Goal: Information Seeking & Learning: Learn about a topic

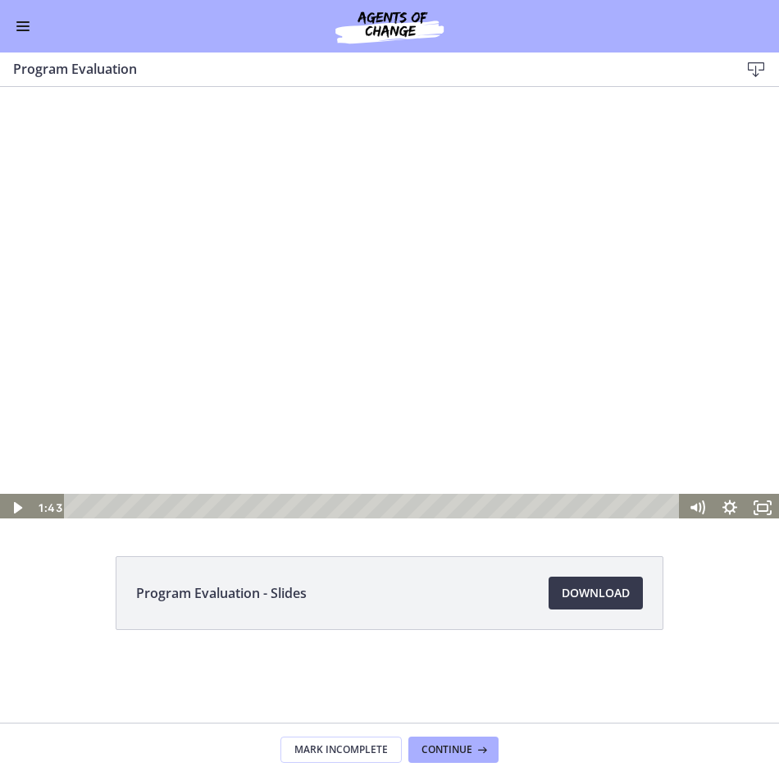
click at [406, 272] on div at bounding box center [389, 303] width 779 height 438
click at [764, 511] on rect "Fullscreen" at bounding box center [763, 507] width 10 height 7
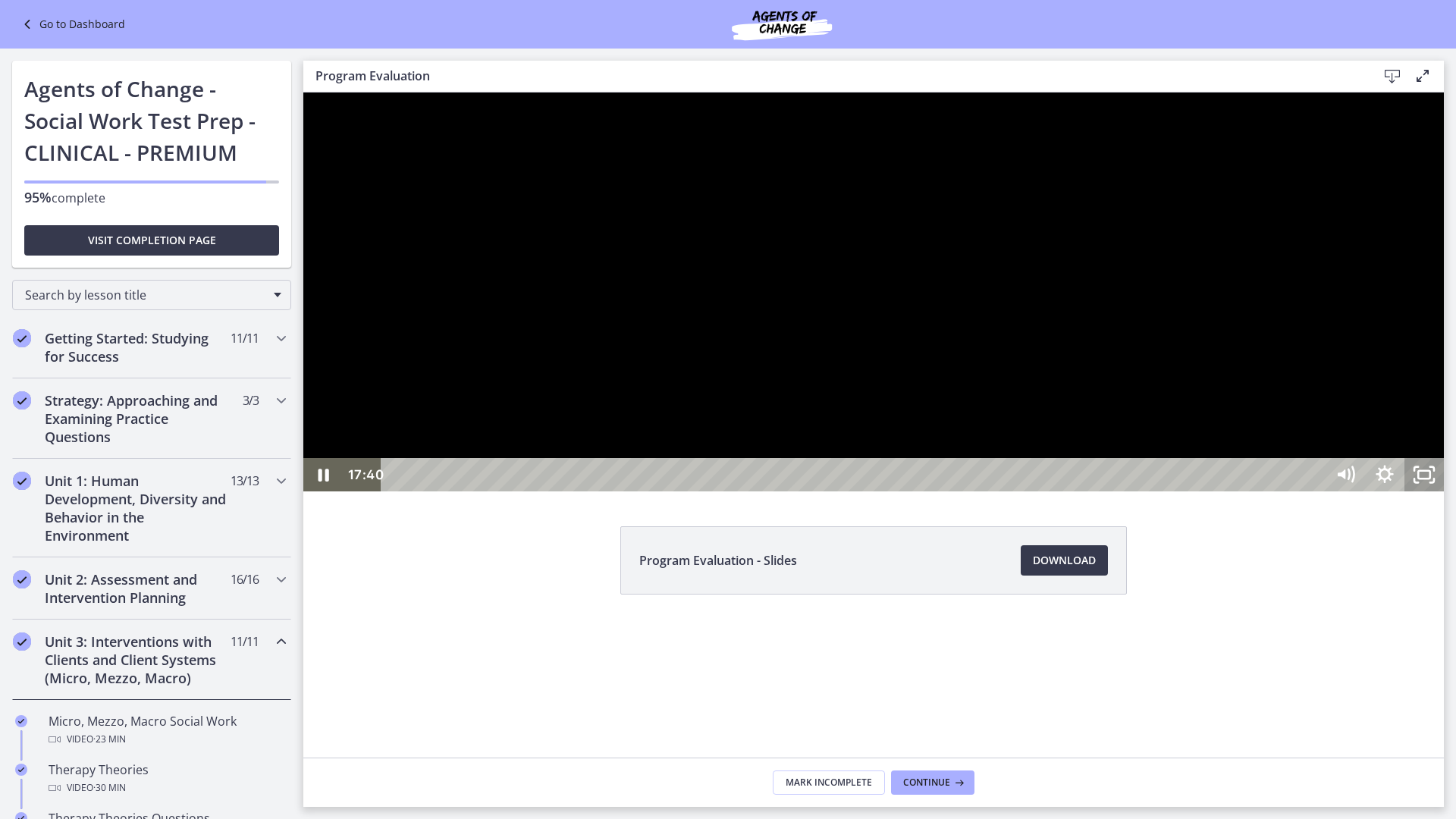
click at [720, 491] on icon "Unfullscreen" at bounding box center [1424, 475] width 40 height 33
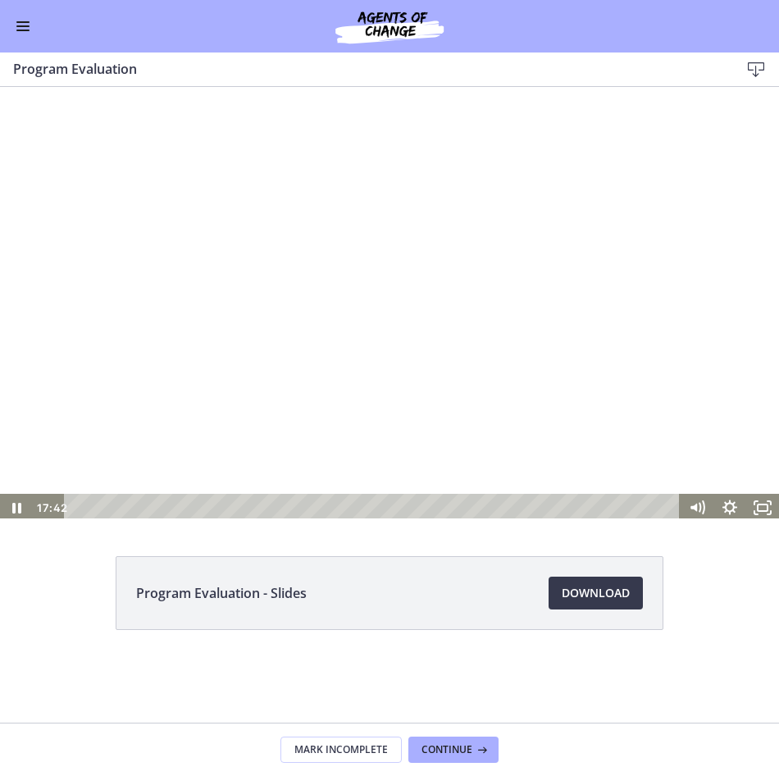
click at [457, 250] on div at bounding box center [389, 303] width 779 height 438
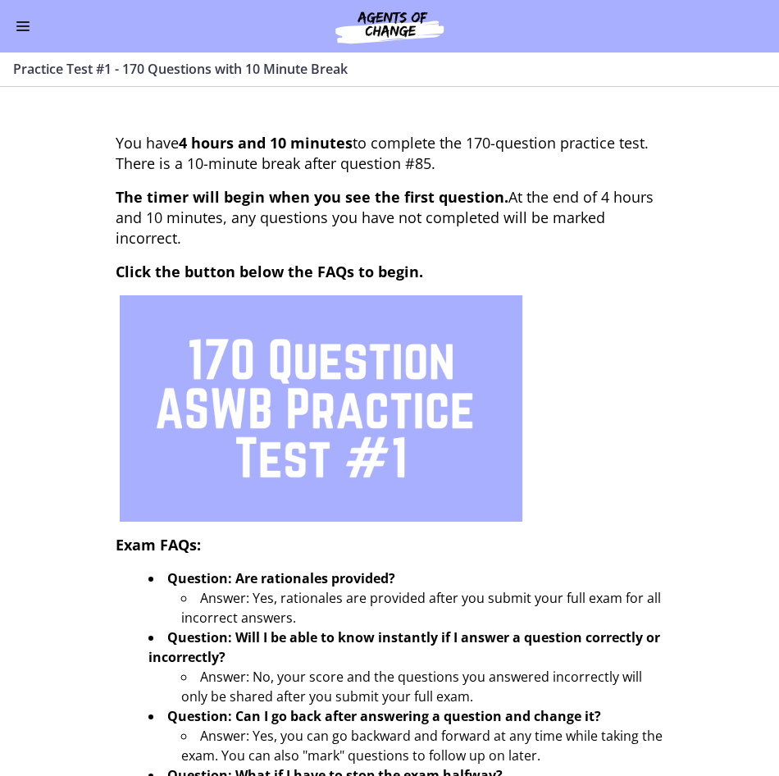
click at [28, 25] on button "Enable menu" at bounding box center [23, 26] width 20 height 20
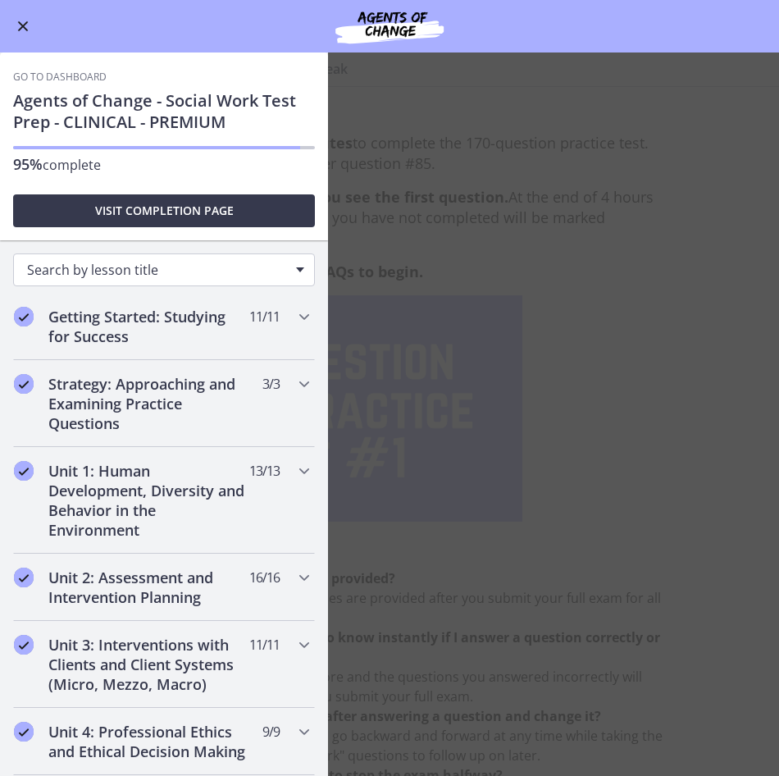
click at [181, 270] on span "Search by lesson title" at bounding box center [157, 270] width 261 height 18
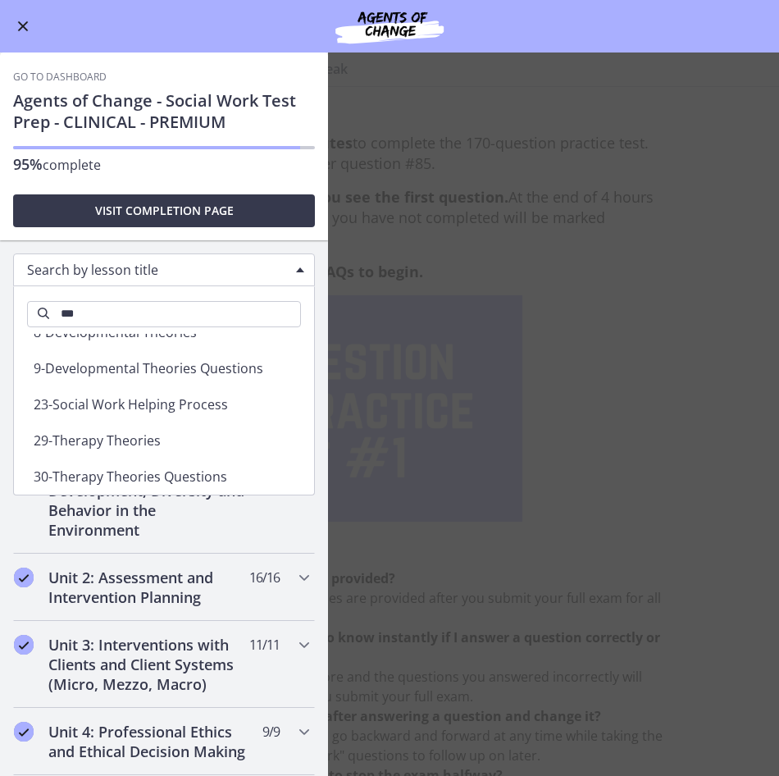
scroll to position [246, 0]
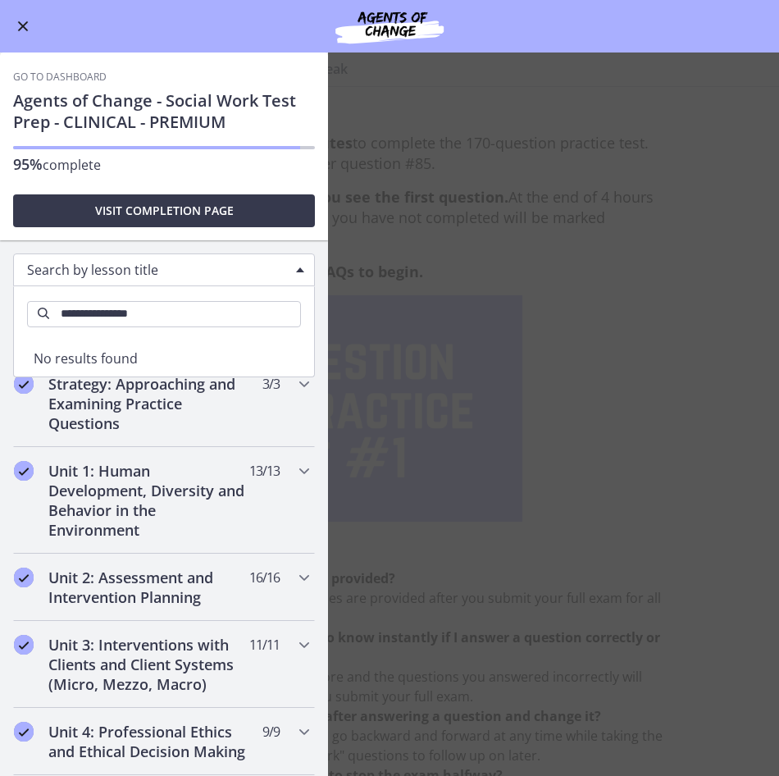
type input "**********"
